Goal: Find contact information: Find contact information

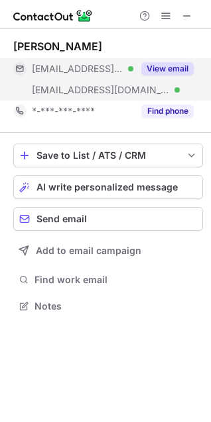
scroll to position [297, 211]
click at [156, 65] on button "View email" at bounding box center [167, 68] width 52 height 13
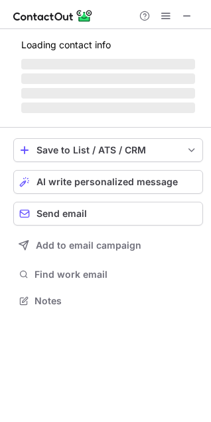
scroll to position [309, 211]
